Goal: Task Accomplishment & Management: Manage account settings

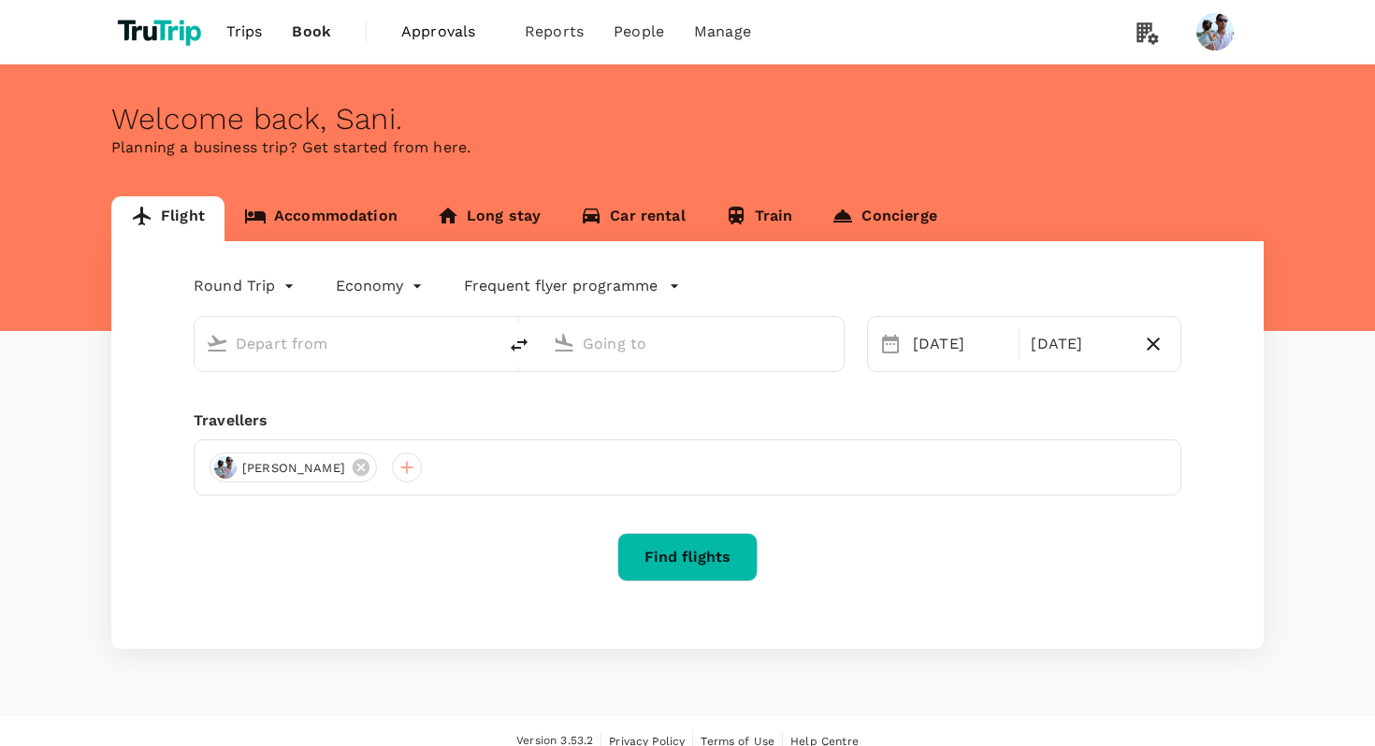
type input "[GEOGRAPHIC_DATA], [GEOGRAPHIC_DATA] (any)"
type input "Soekarno-Hatta Intl (CGK)"
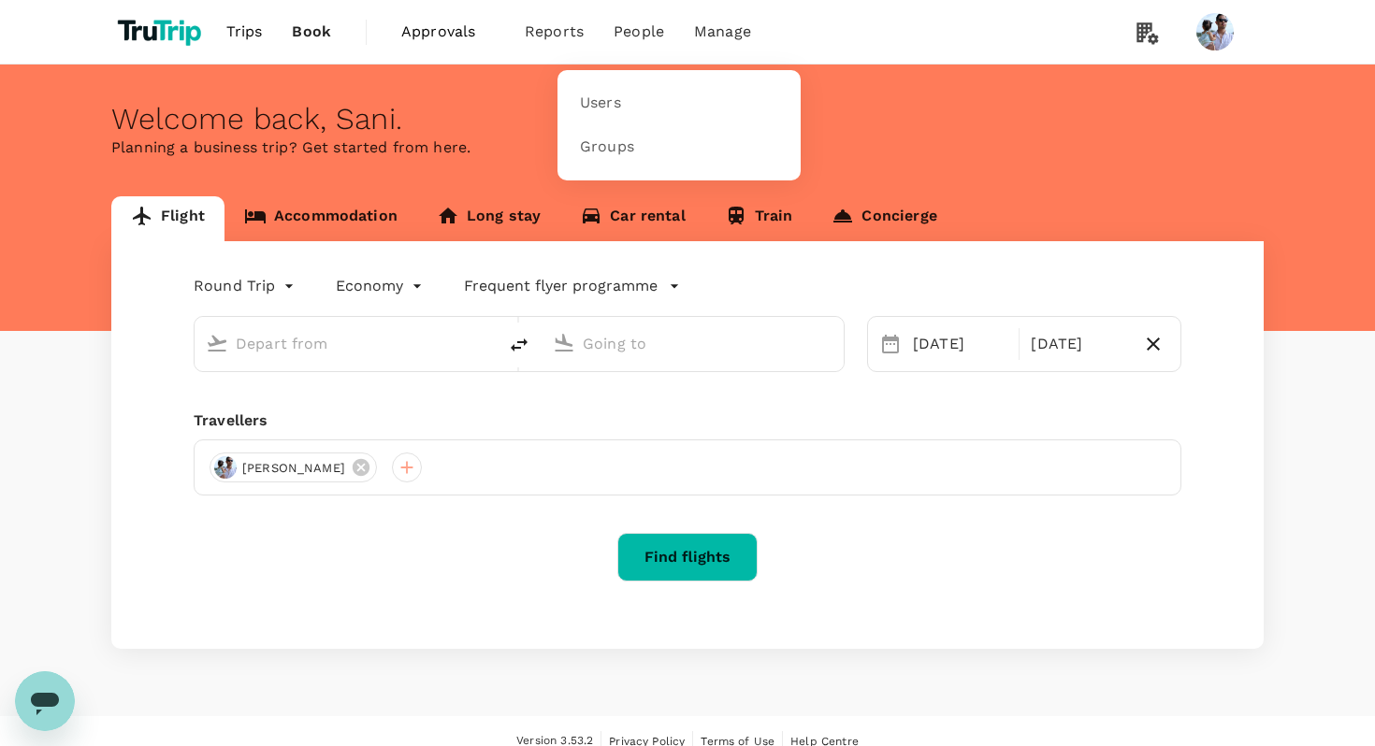
type input "[GEOGRAPHIC_DATA], [GEOGRAPHIC_DATA] (any)"
type input "Soekarno-Hatta Intl (CGK)"
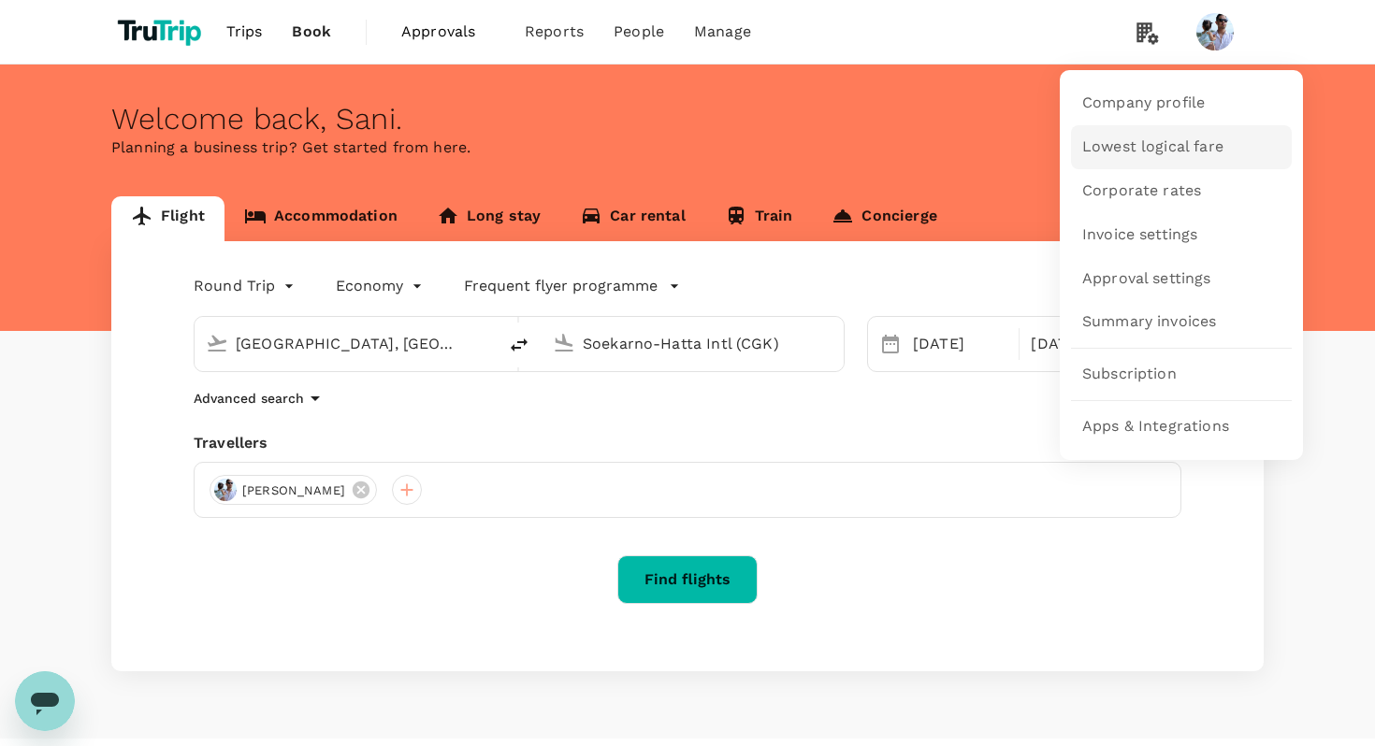
click at [1163, 135] on link "Lowest logical fare" at bounding box center [1181, 147] width 221 height 44
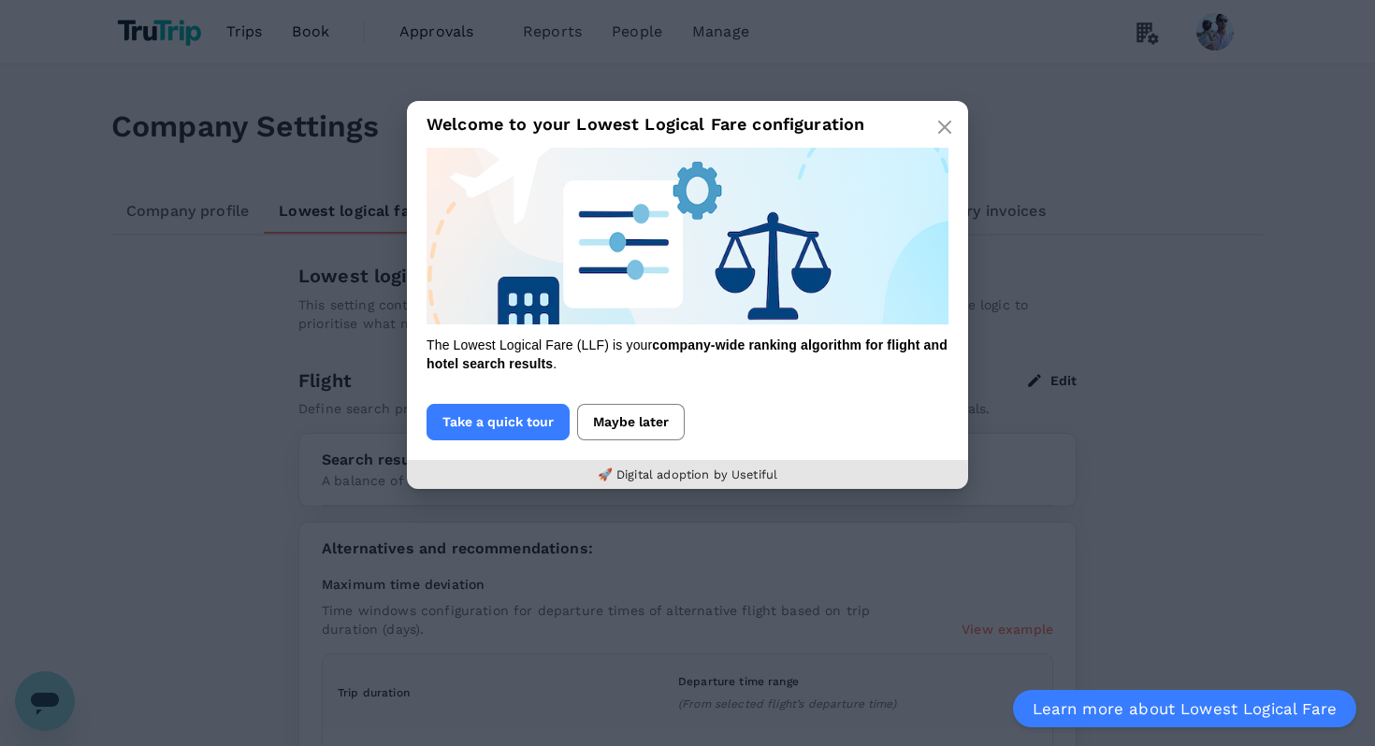
click at [626, 415] on button "Maybe later" at bounding box center [631, 422] width 108 height 36
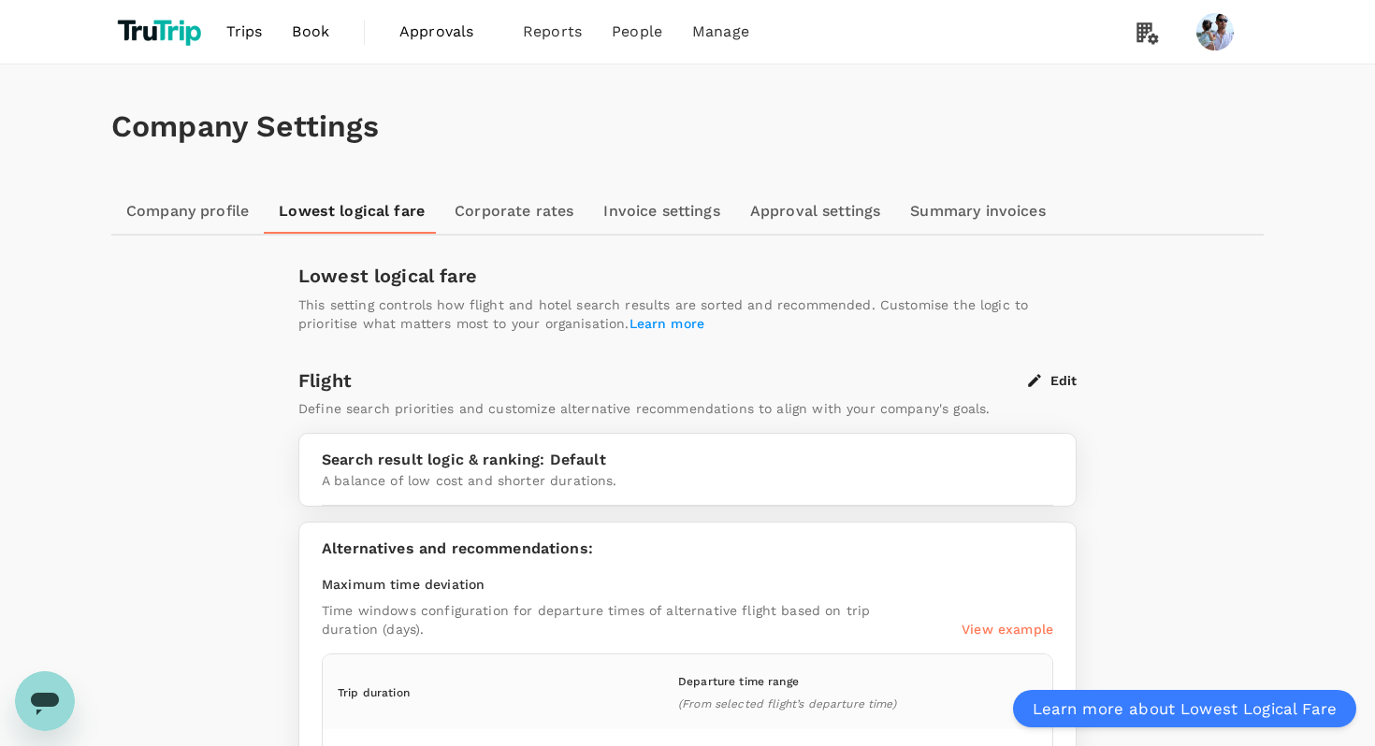
click at [1062, 384] on button "Edit" at bounding box center [1052, 380] width 49 height 17
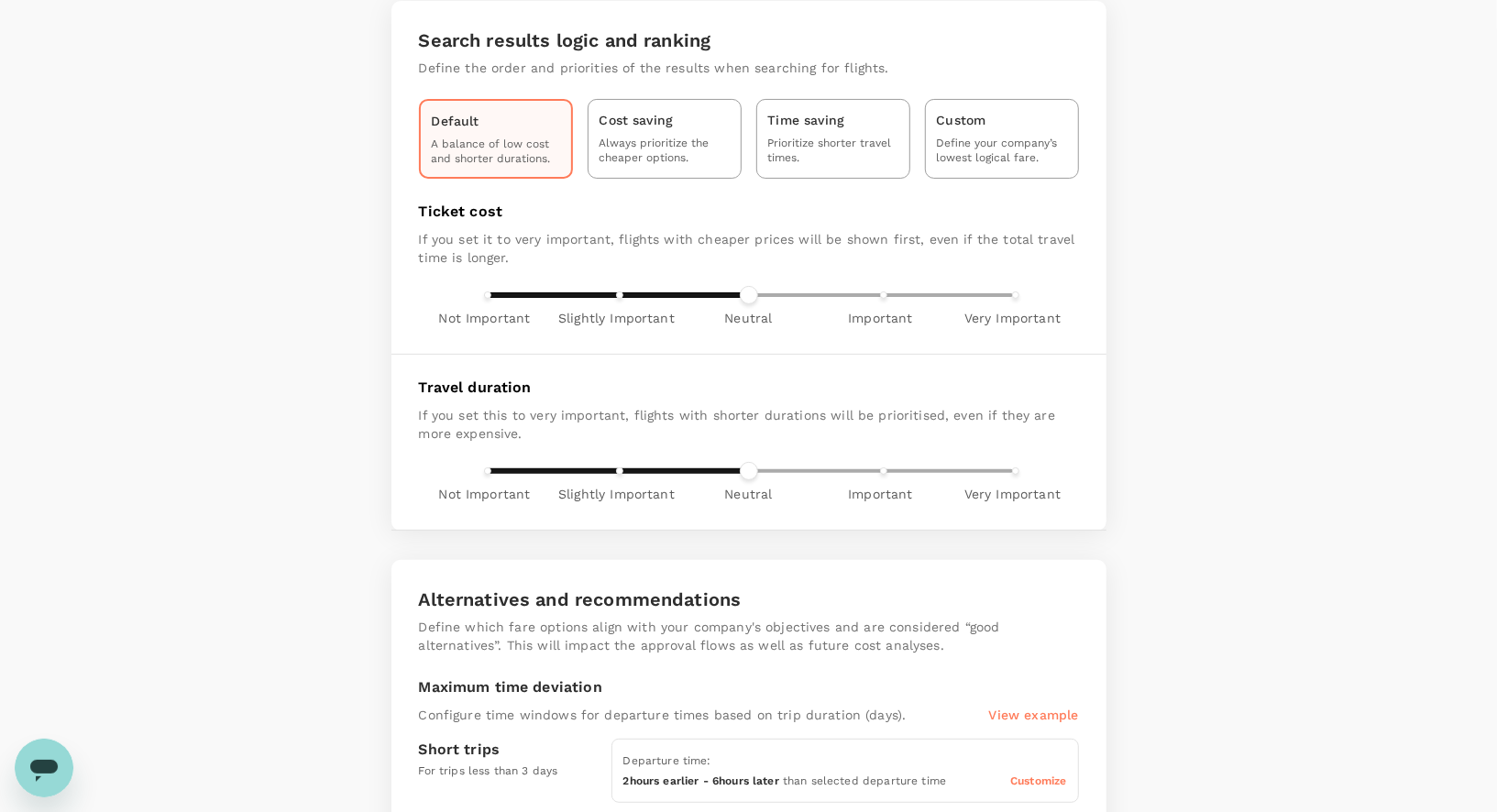
scroll to position [208, 0]
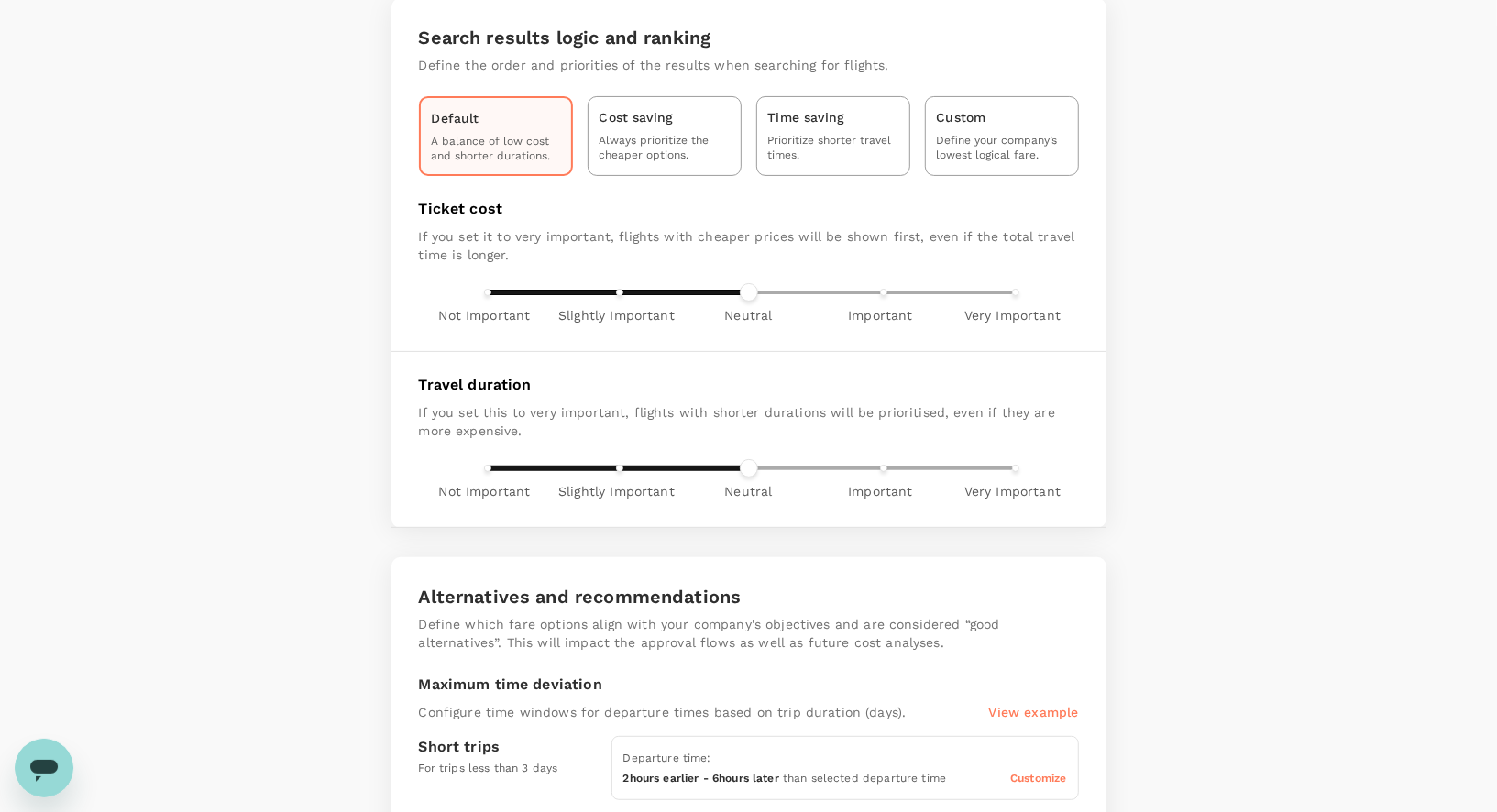
click at [1049, 731] on div "Customize" at bounding box center [1038, 778] width 56 height 21
click at [1051, 731] on span "Customize" at bounding box center [1038, 778] width 56 height 13
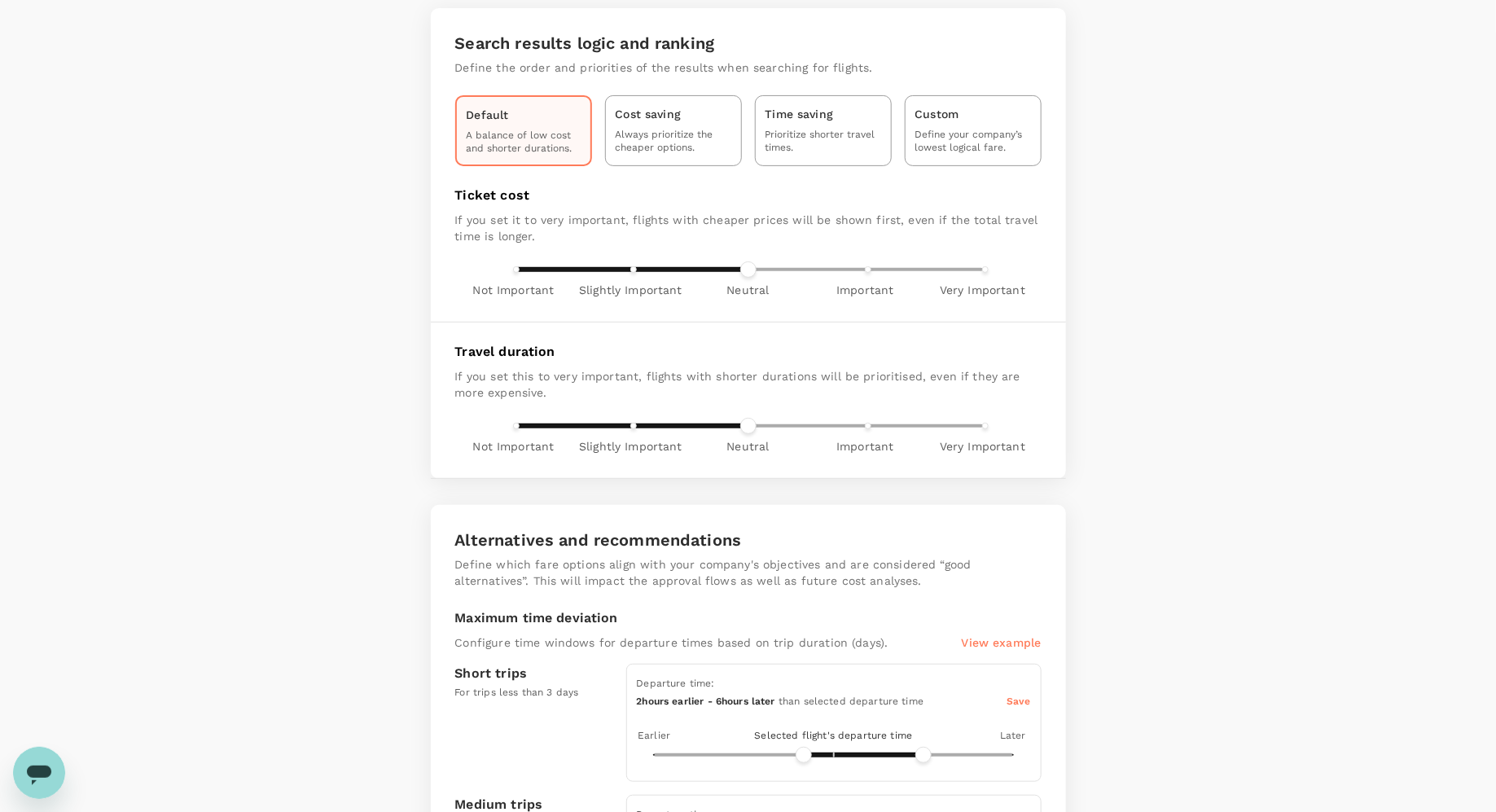
scroll to position [168, 0]
